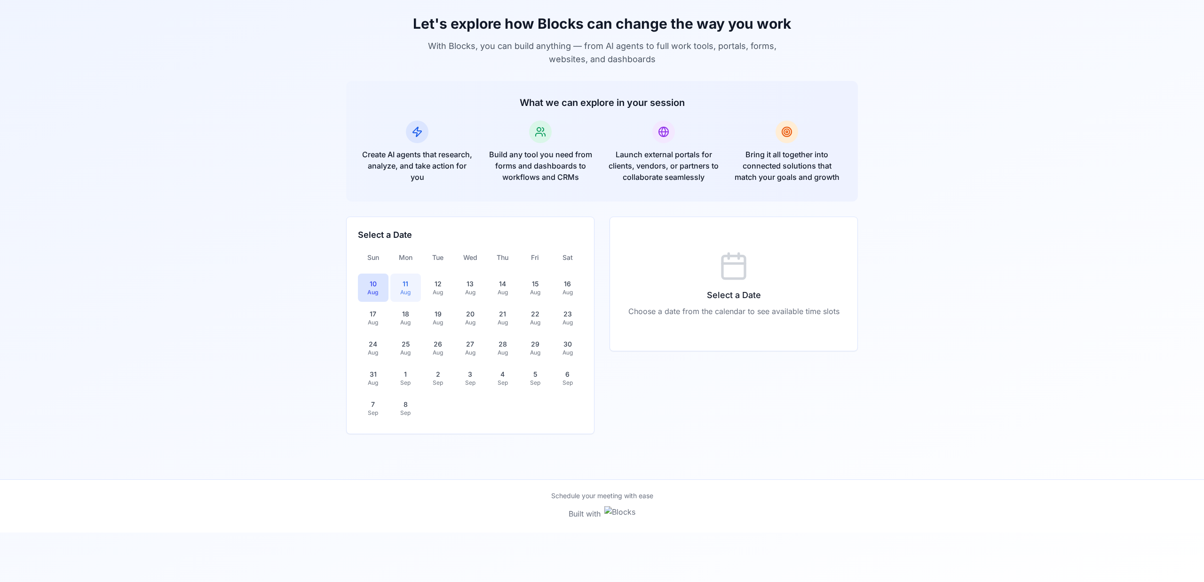
click at [402, 287] on div "11" at bounding box center [405, 283] width 19 height 9
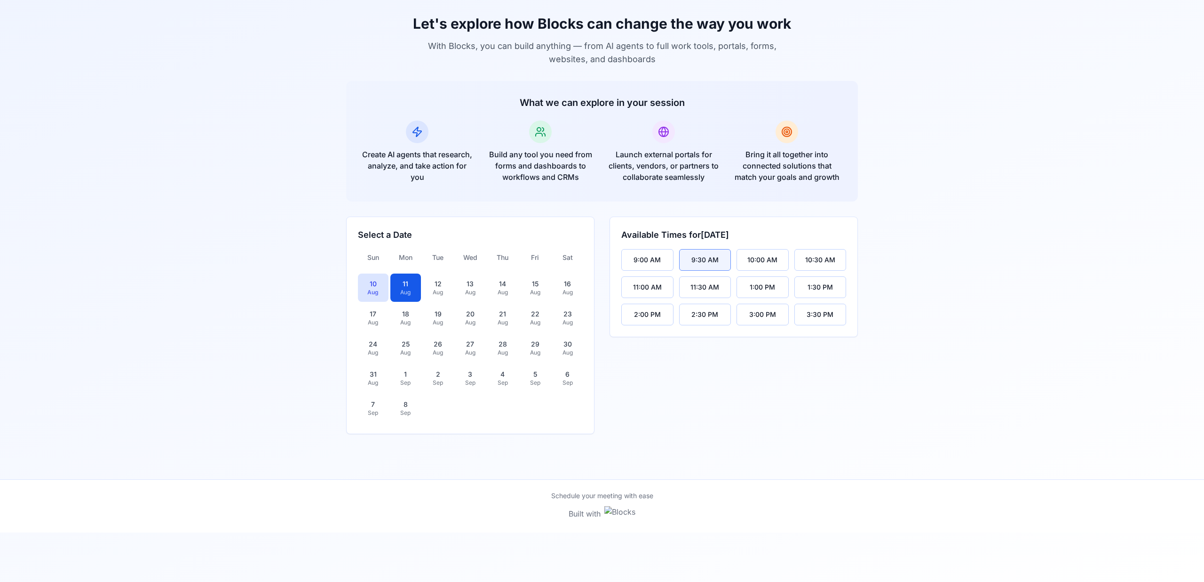
click at [703, 254] on button "9:30 AM" at bounding box center [705, 260] width 52 height 22
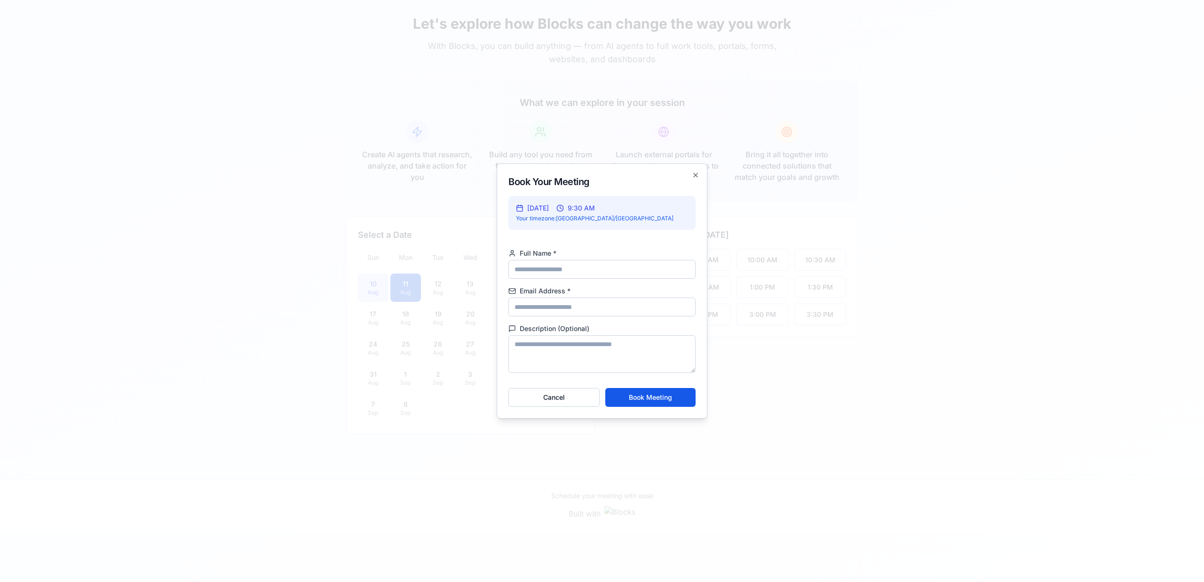
click at [855, 258] on div at bounding box center [602, 291] width 1204 height 582
